Goal: Information Seeking & Learning: Understand process/instructions

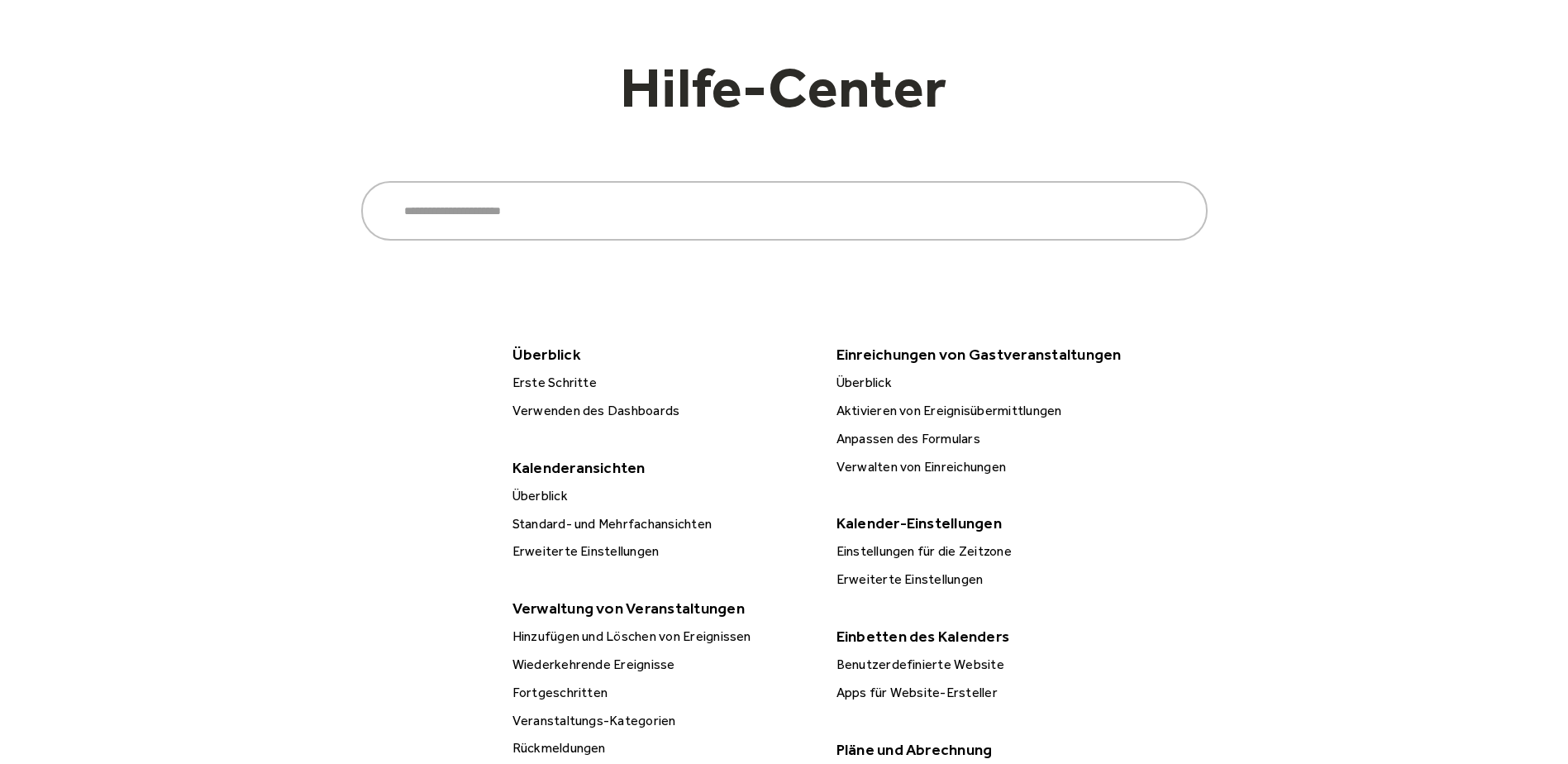
scroll to position [165, 0]
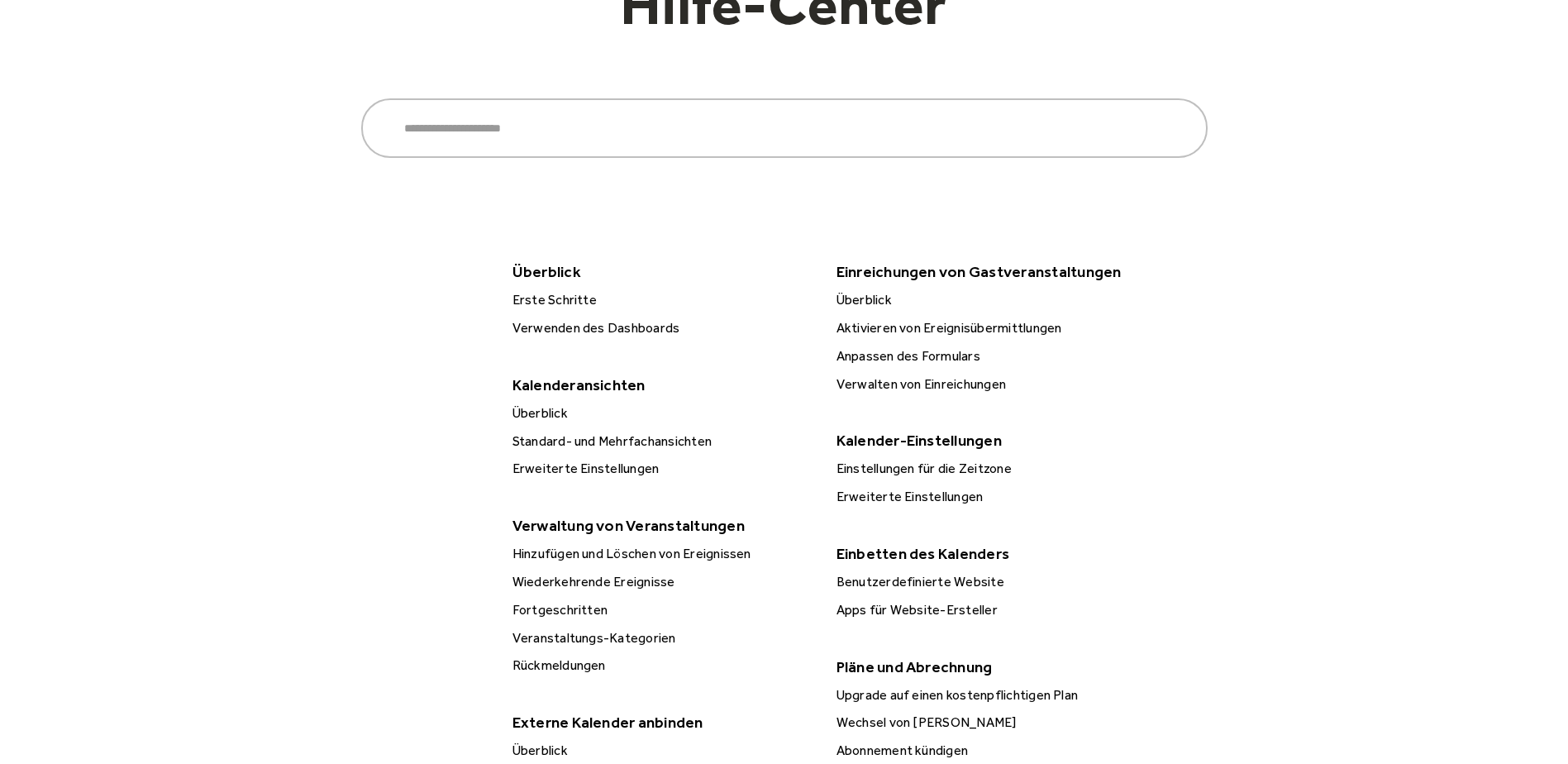
click at [545, 402] on div "Überblick" at bounding box center [661, 413] width 309 height 21
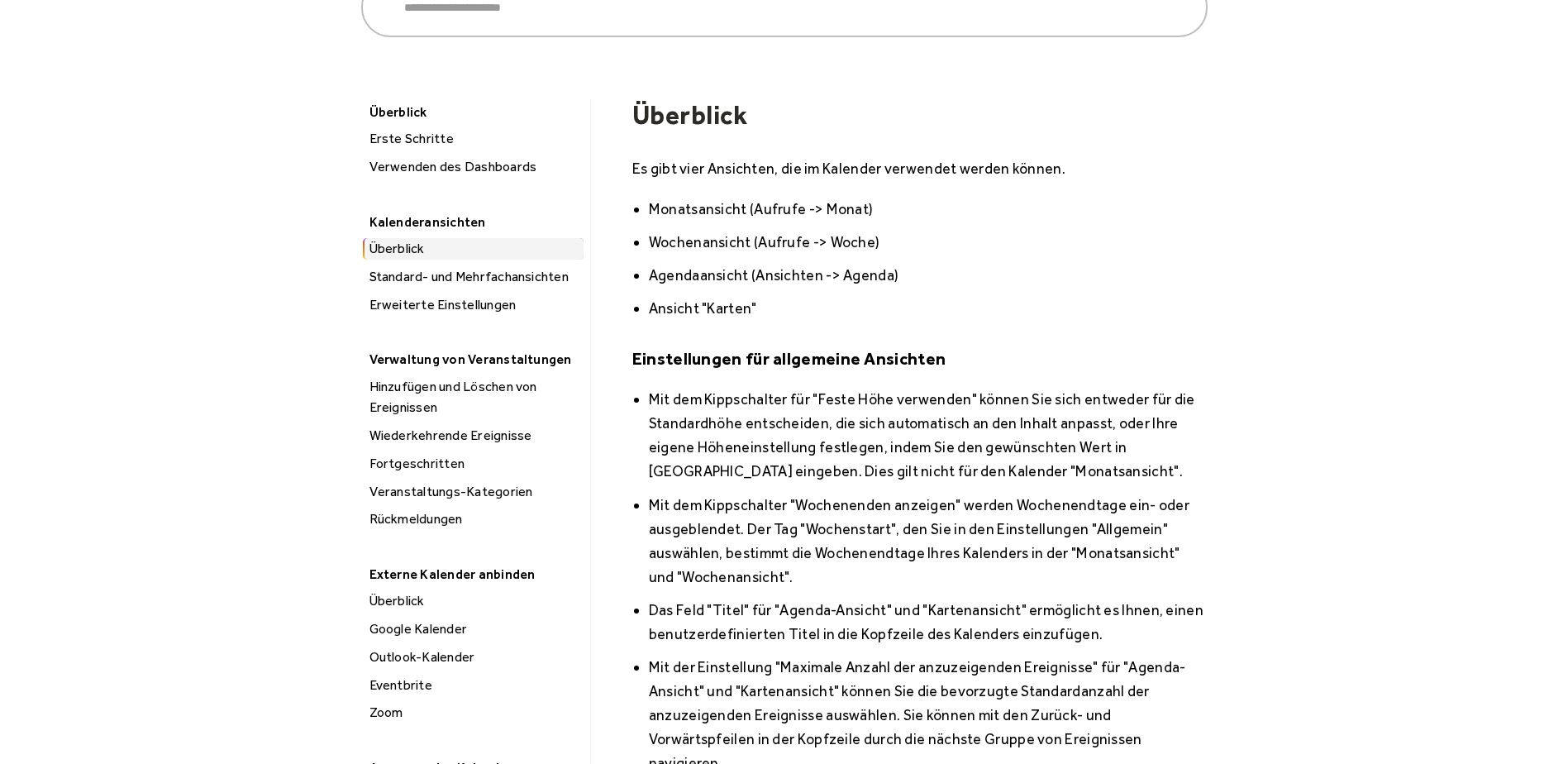
scroll to position [165, 0]
click at [430, 560] on div "Externe Kalender anbinden" at bounding box center [470, 573] width 220 height 26
click at [417, 589] on div "Überblick" at bounding box center [473, 599] width 219 height 21
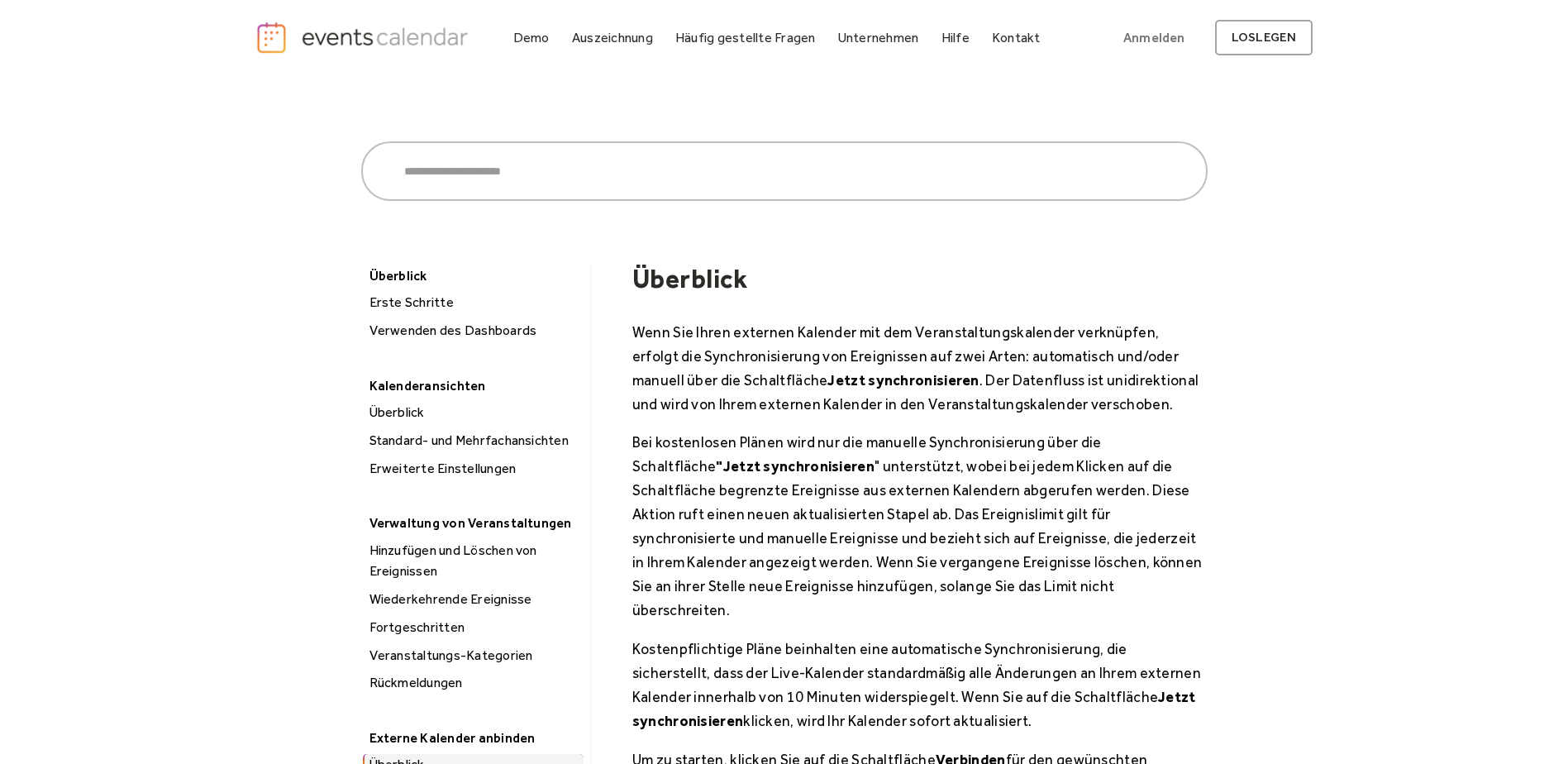
click at [430, 292] on div "Erste Schritte" at bounding box center [473, 302] width 219 height 21
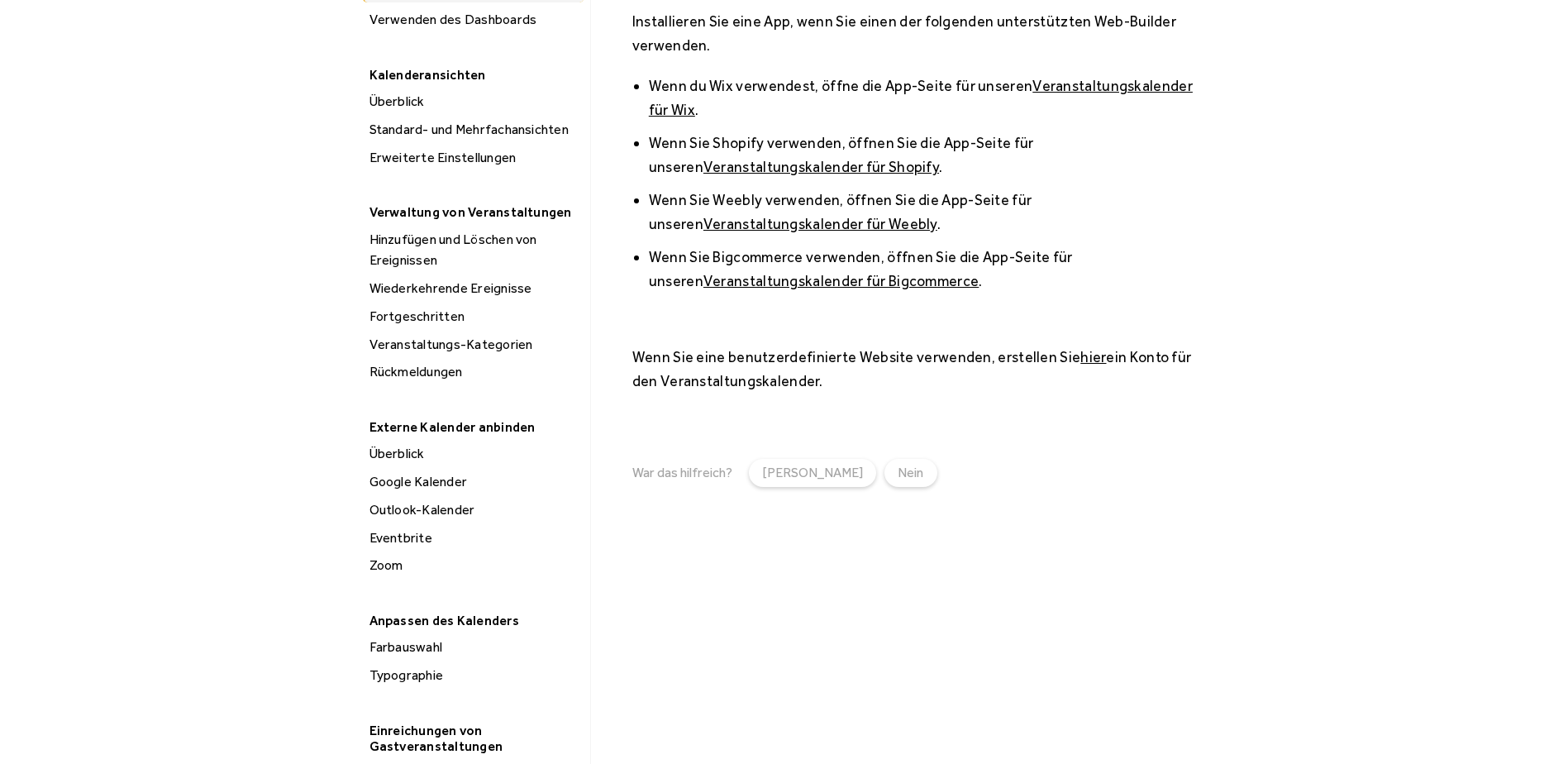
scroll to position [165, 0]
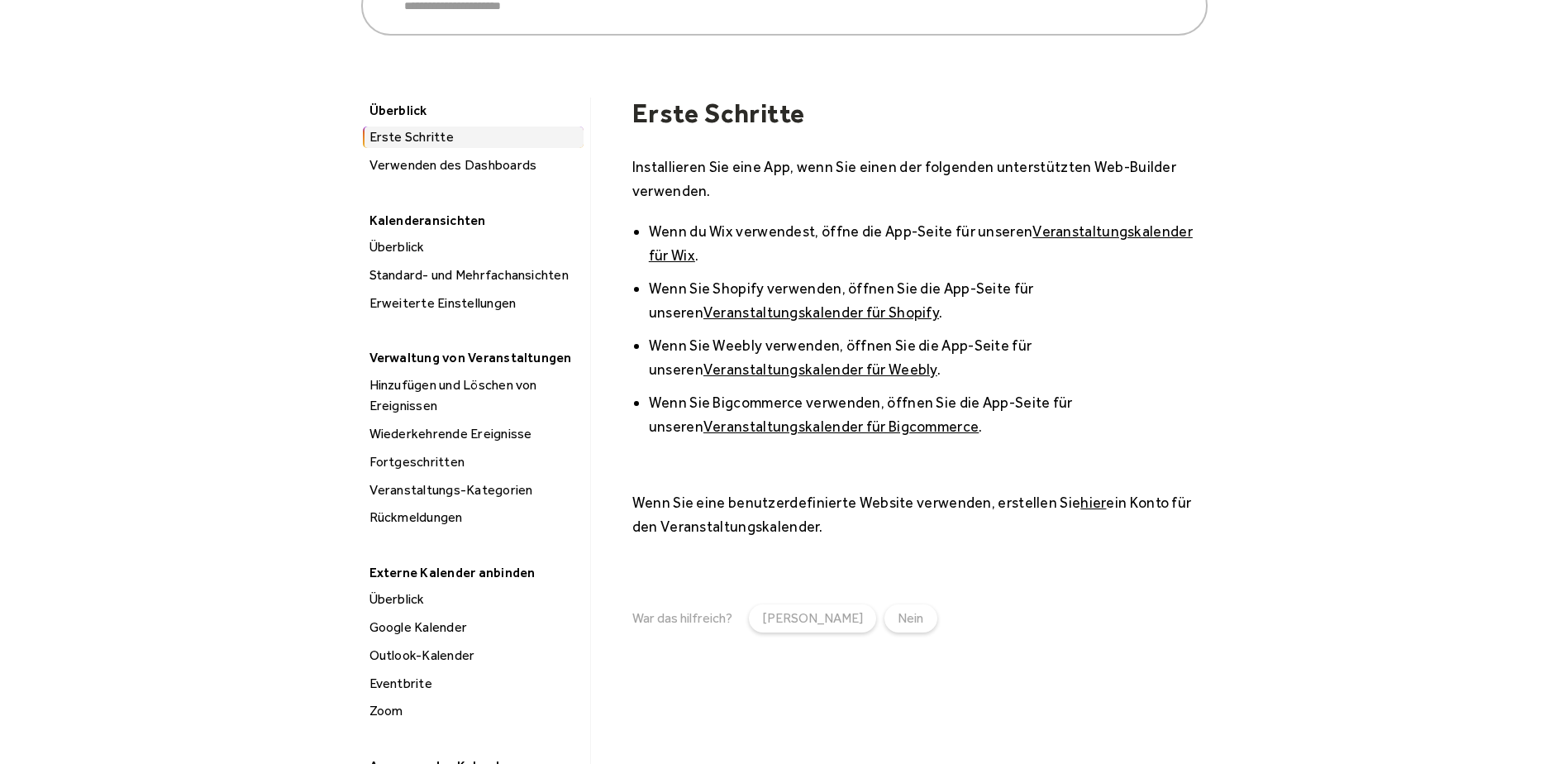
click at [473, 155] on div "Verwenden des Dashboards" at bounding box center [473, 165] width 219 height 21
